Goal: Information Seeking & Learning: Find specific page/section

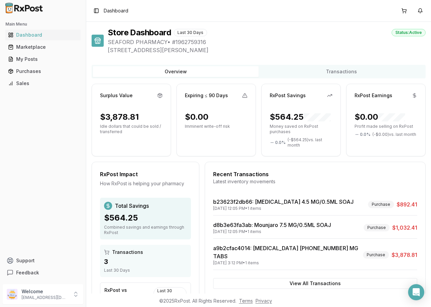
scroll to position [34, 0]
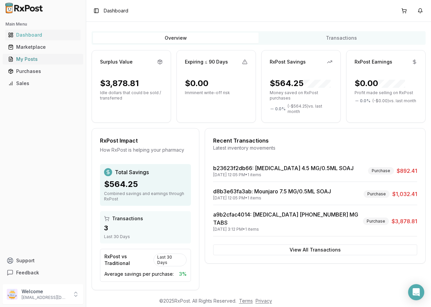
click at [33, 56] on div "My Posts" at bounding box center [43, 59] width 70 height 7
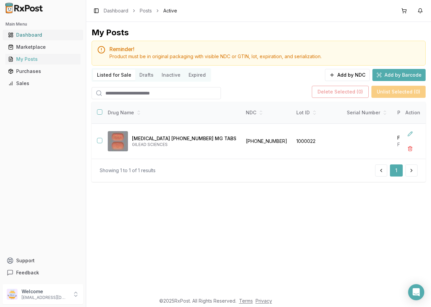
click at [26, 36] on div "Dashboard" at bounding box center [43, 35] width 70 height 7
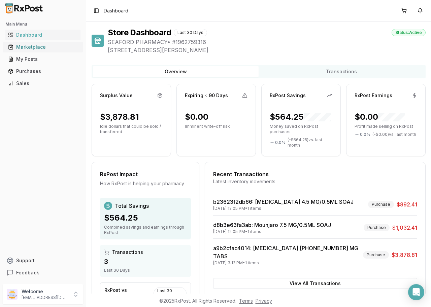
click at [25, 49] on div "Marketplace" at bounding box center [43, 47] width 70 height 7
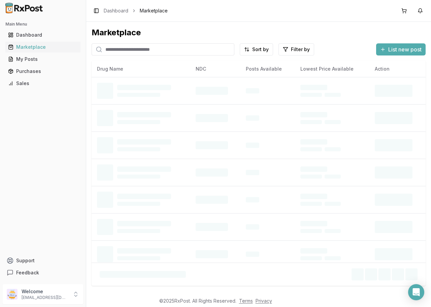
click at [147, 50] on input "search" at bounding box center [162, 49] width 143 height 12
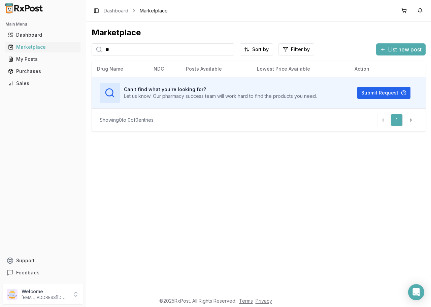
type input "*"
